Goal: Use online tool/utility: Utilize a website feature to perform a specific function

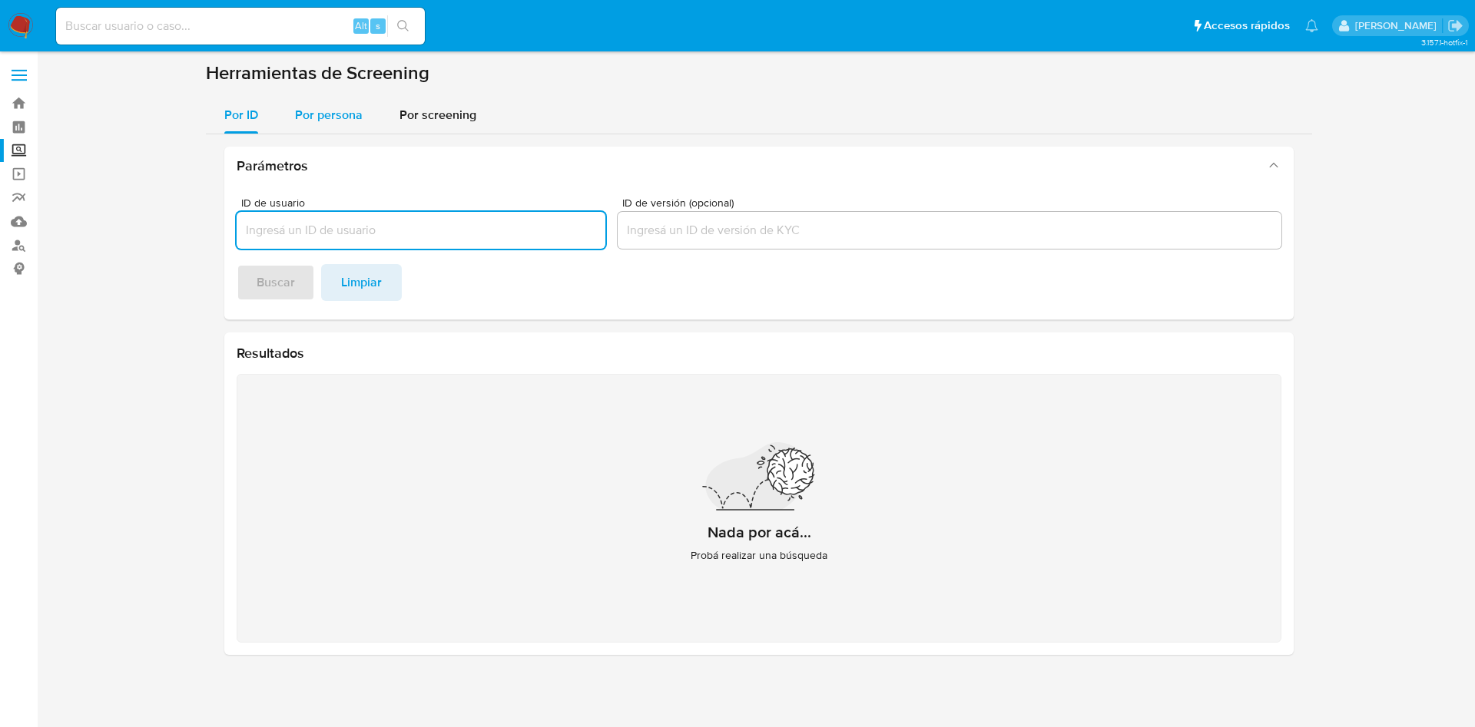
click at [329, 115] on span "Por persona" at bounding box center [329, 115] width 68 height 18
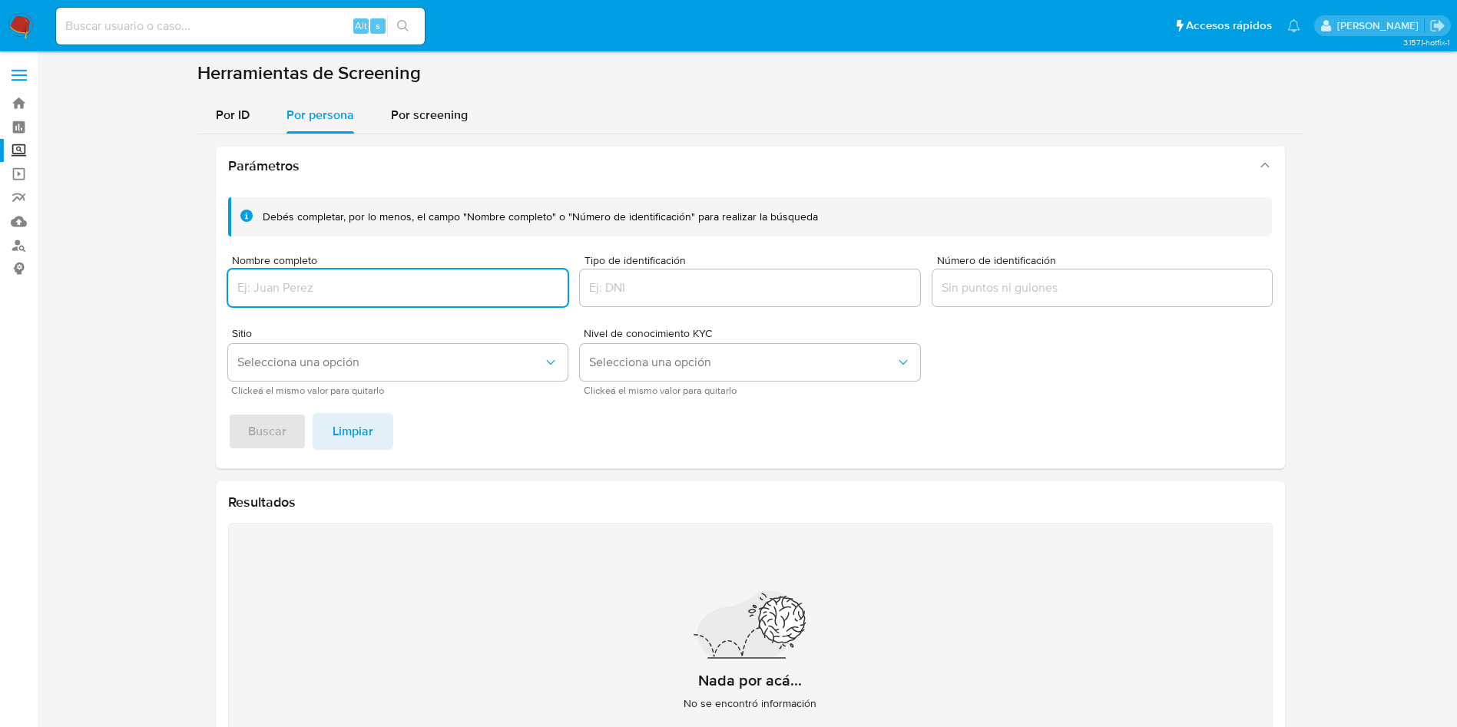
drag, startPoint x: 354, startPoint y: 291, endPoint x: 342, endPoint y: 276, distance: 19.1
click at [351, 289] on input "Nombre completo" at bounding box center [398, 288] width 340 height 20
type input "KINGSNICE ENTERPRISES"
click at [228, 413] on button "Buscar" at bounding box center [267, 431] width 78 height 37
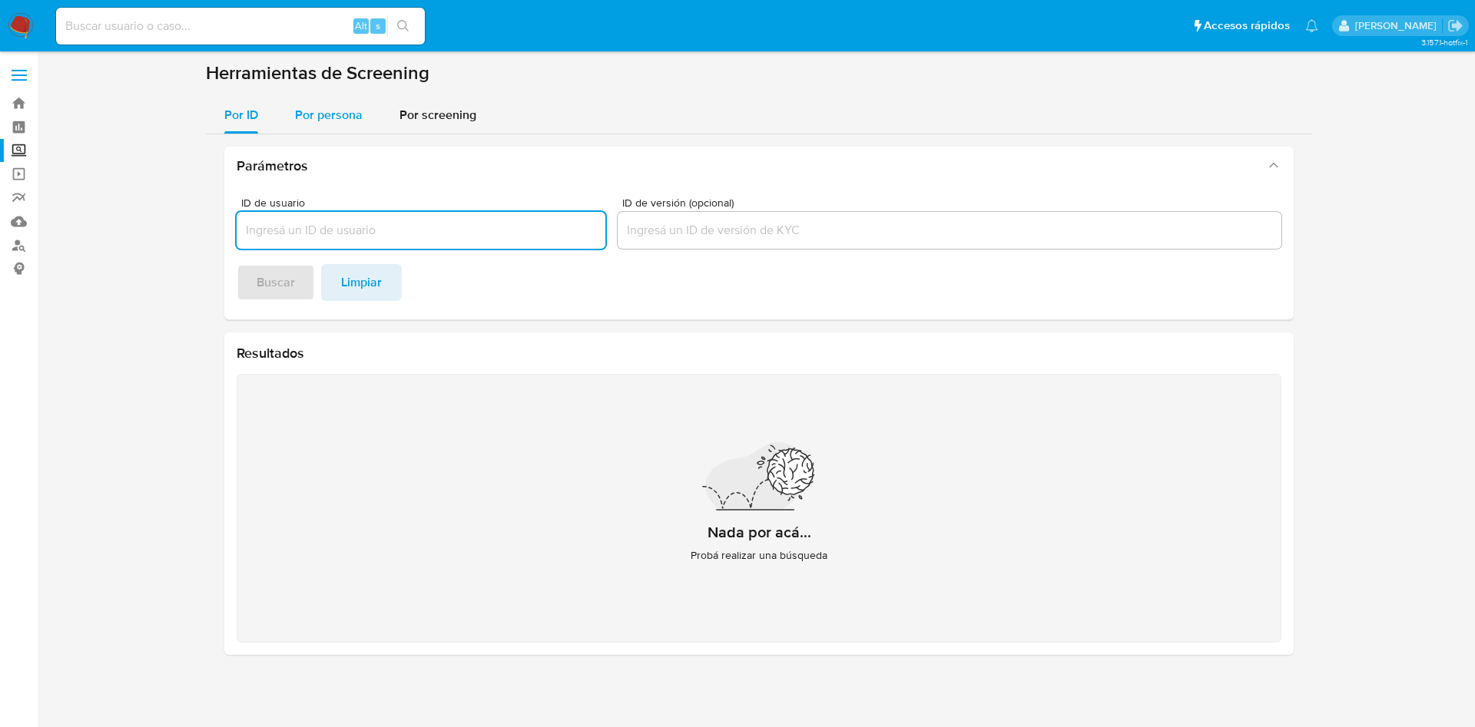
click at [336, 119] on span "Por persona" at bounding box center [329, 115] width 68 height 18
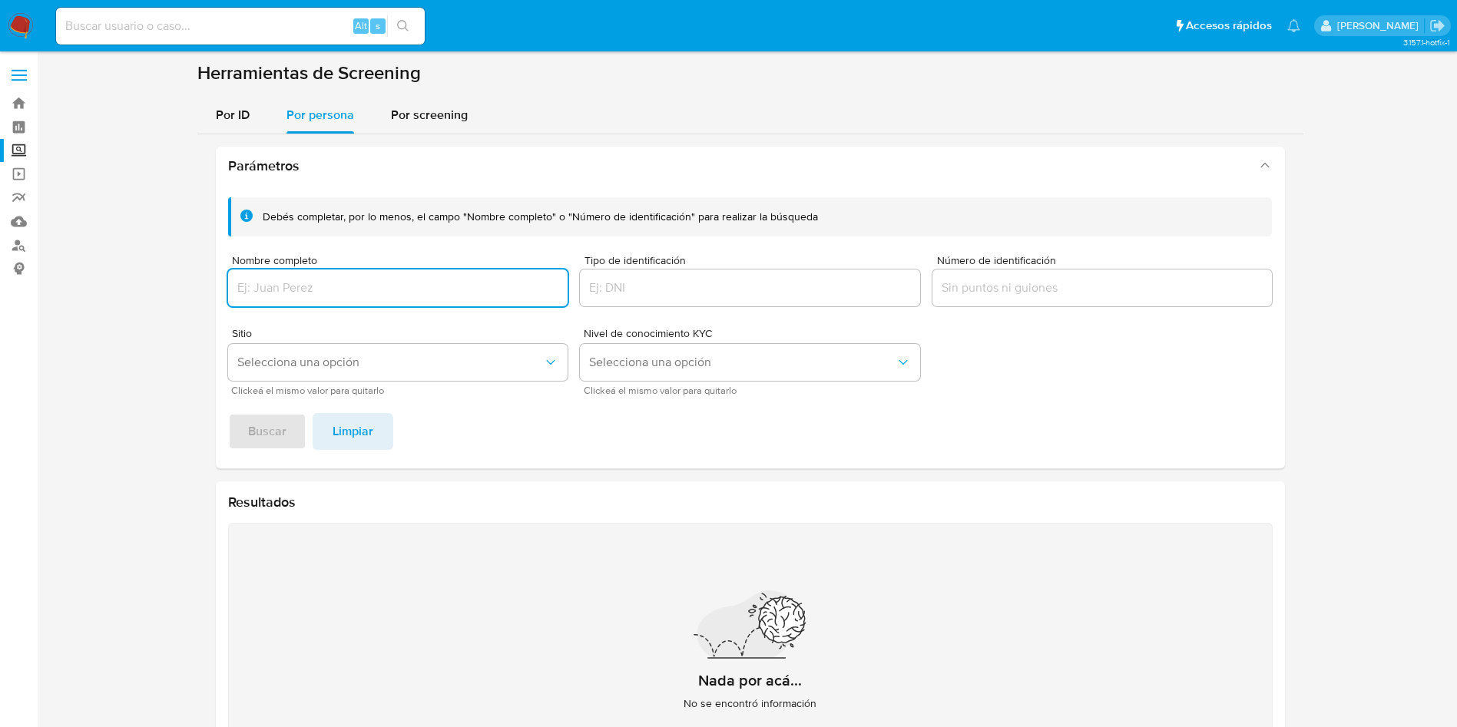
click at [363, 283] on input "Nombre completo" at bounding box center [398, 288] width 340 height 20
type input "DIVIERTETE Y GANA MC"
click at [285, 424] on span "Buscar" at bounding box center [267, 432] width 38 height 34
